Goal: Use online tool/utility: Utilize a website feature to perform a specific function

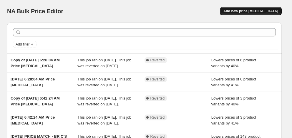
click at [251, 12] on span "Add new price [MEDICAL_DATA]" at bounding box center [251, 11] width 55 height 5
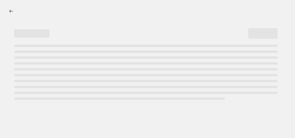
select select "percentage"
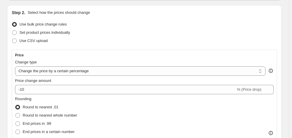
scroll to position [59, 0]
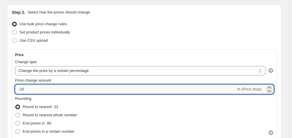
click at [42, 94] on input "-10" at bounding box center [125, 89] width 221 height 9
type input "-1"
type input "-30"
click at [61, 117] on span "Round to nearest whole number" at bounding box center [50, 115] width 54 height 4
click at [16, 113] on input "Round to nearest whole number" at bounding box center [15, 113] width 0 height 0
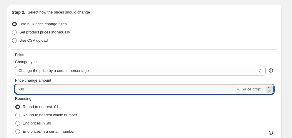
radio input "true"
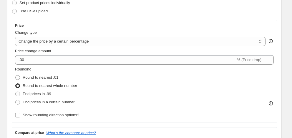
scroll to position [118, 0]
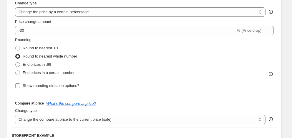
click at [59, 89] on span "Show rounding direction options?" at bounding box center [51, 86] width 57 height 6
click at [20, 88] on input "Show rounding direction options?" at bounding box center [17, 86] width 5 height 5
checkbox input "true"
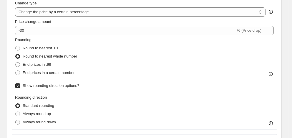
click at [51, 124] on span "Always round down" at bounding box center [39, 122] width 33 height 4
click at [16, 120] on input "Always round down" at bounding box center [15, 120] width 0 height 0
radio input "true"
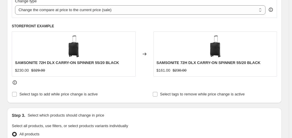
scroll to position [265, 0]
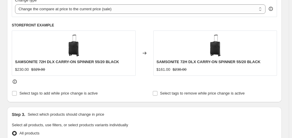
radio input "true"
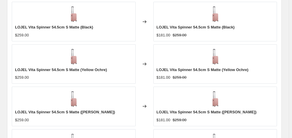
scroll to position [501, 0]
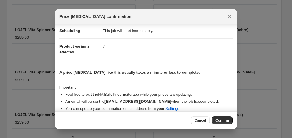
scroll to position [54, 0]
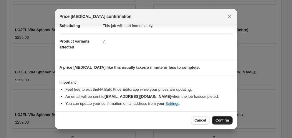
click at [224, 118] on button "Confirm" at bounding box center [222, 121] width 21 height 8
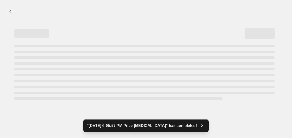
select select "percentage"
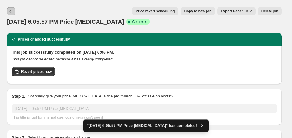
click at [11, 12] on icon "Price change jobs" at bounding box center [11, 11] width 6 height 6
